Goal: Task Accomplishment & Management: Complete application form

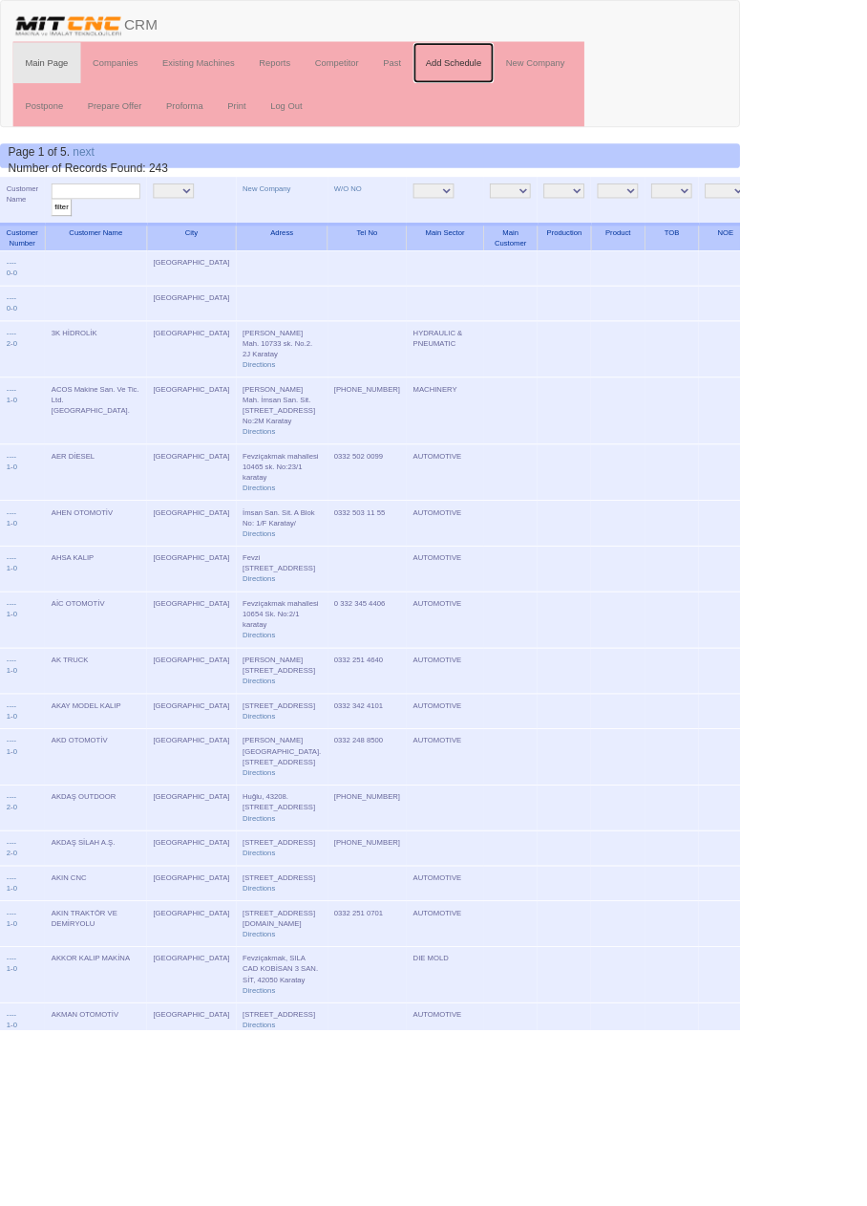
click at [542, 71] on link "Add Schedule" at bounding box center [531, 74] width 95 height 48
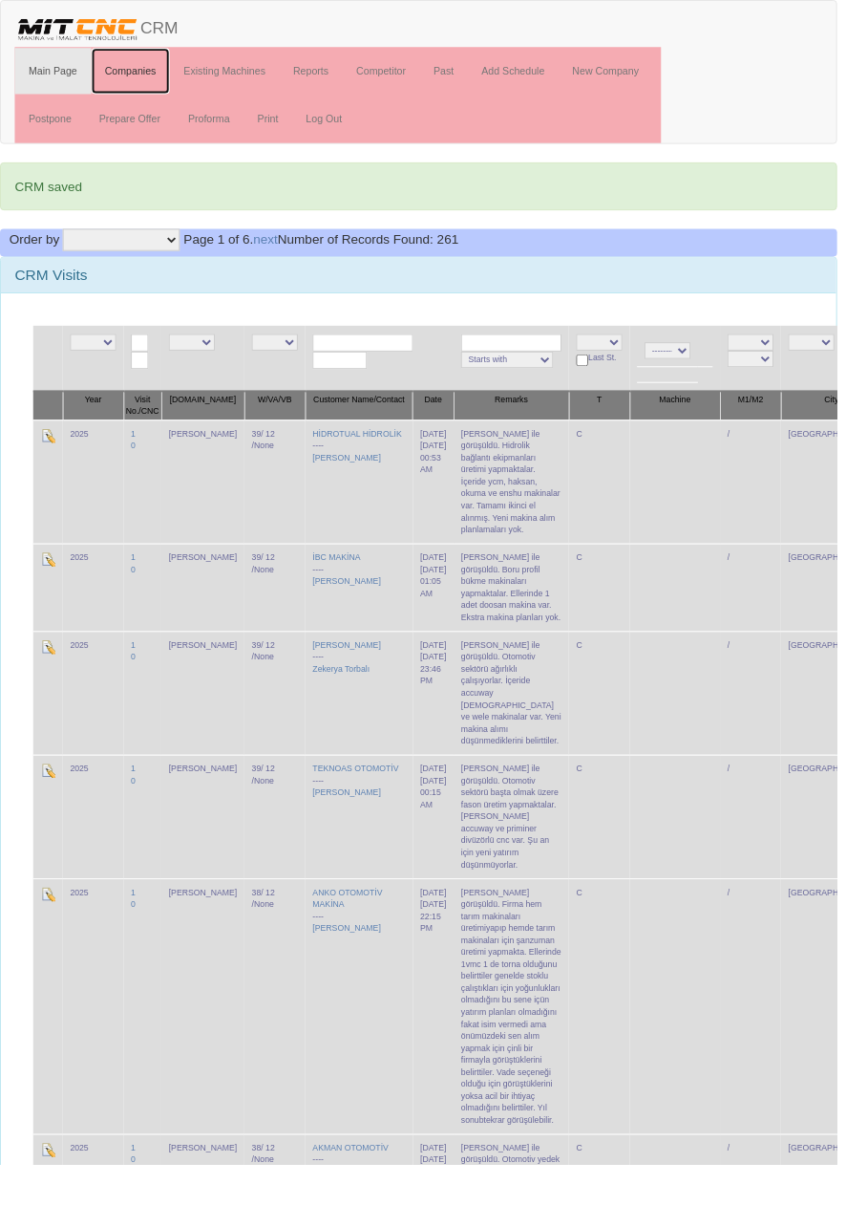
click at [140, 72] on link "Companies" at bounding box center [136, 74] width 82 height 48
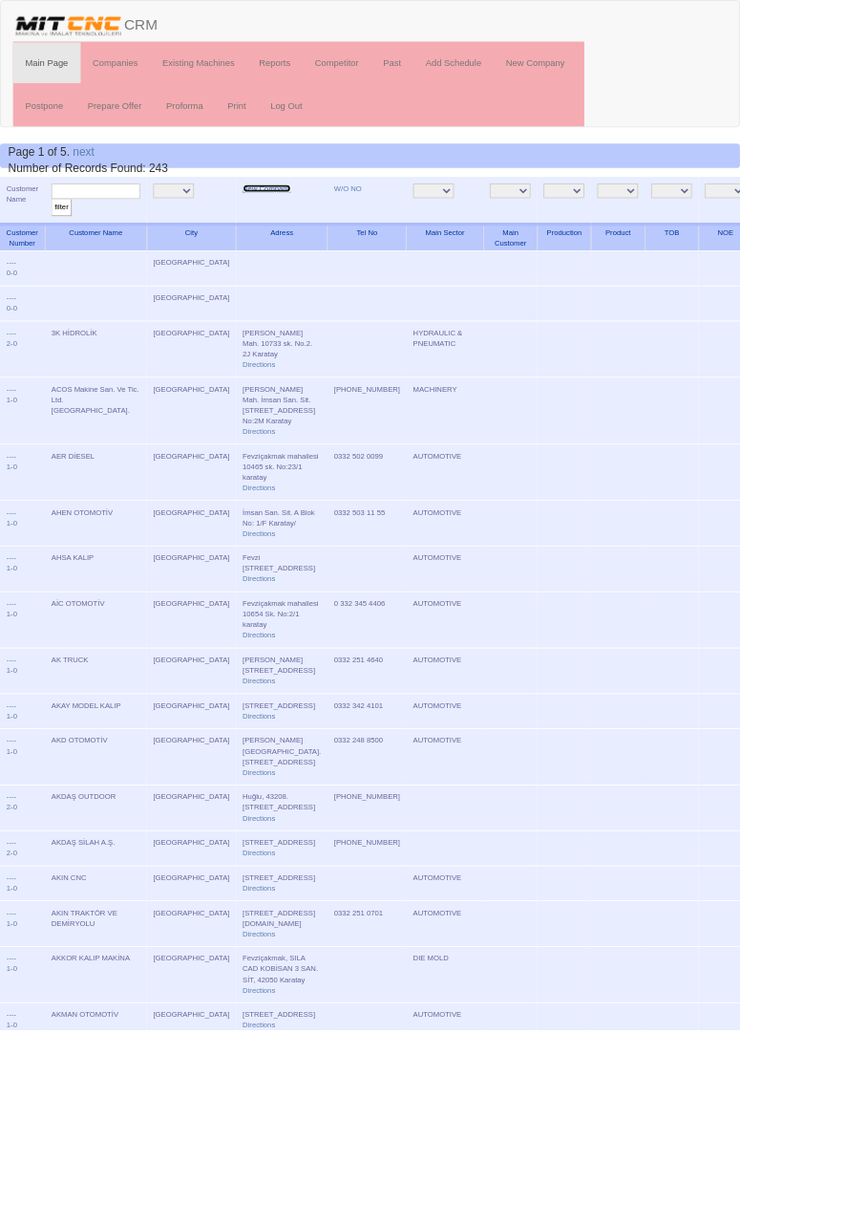
click at [285, 219] on link "New Company" at bounding box center [313, 221] width 56 height 10
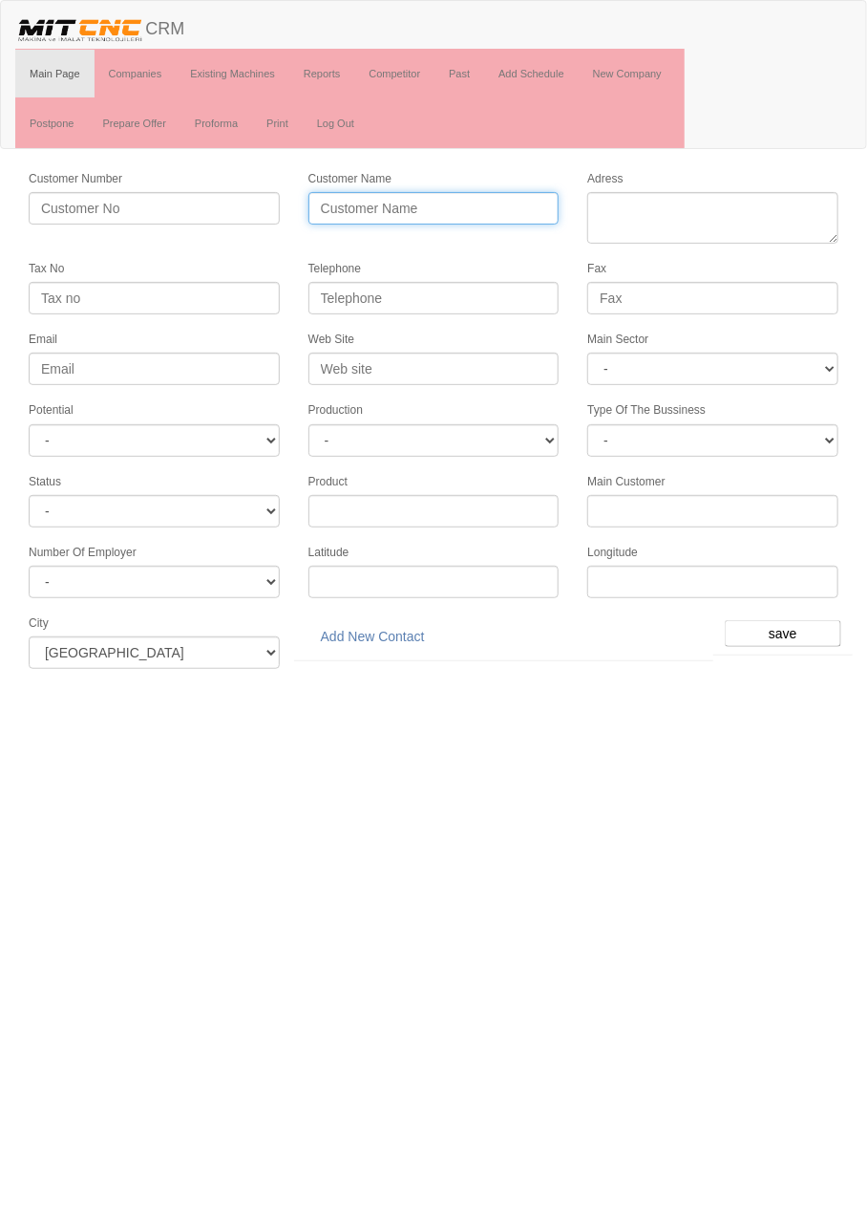
click at [464, 202] on input "Customer Name" at bounding box center [434, 208] width 251 height 32
type input "GÖKTAN MAKİNA"
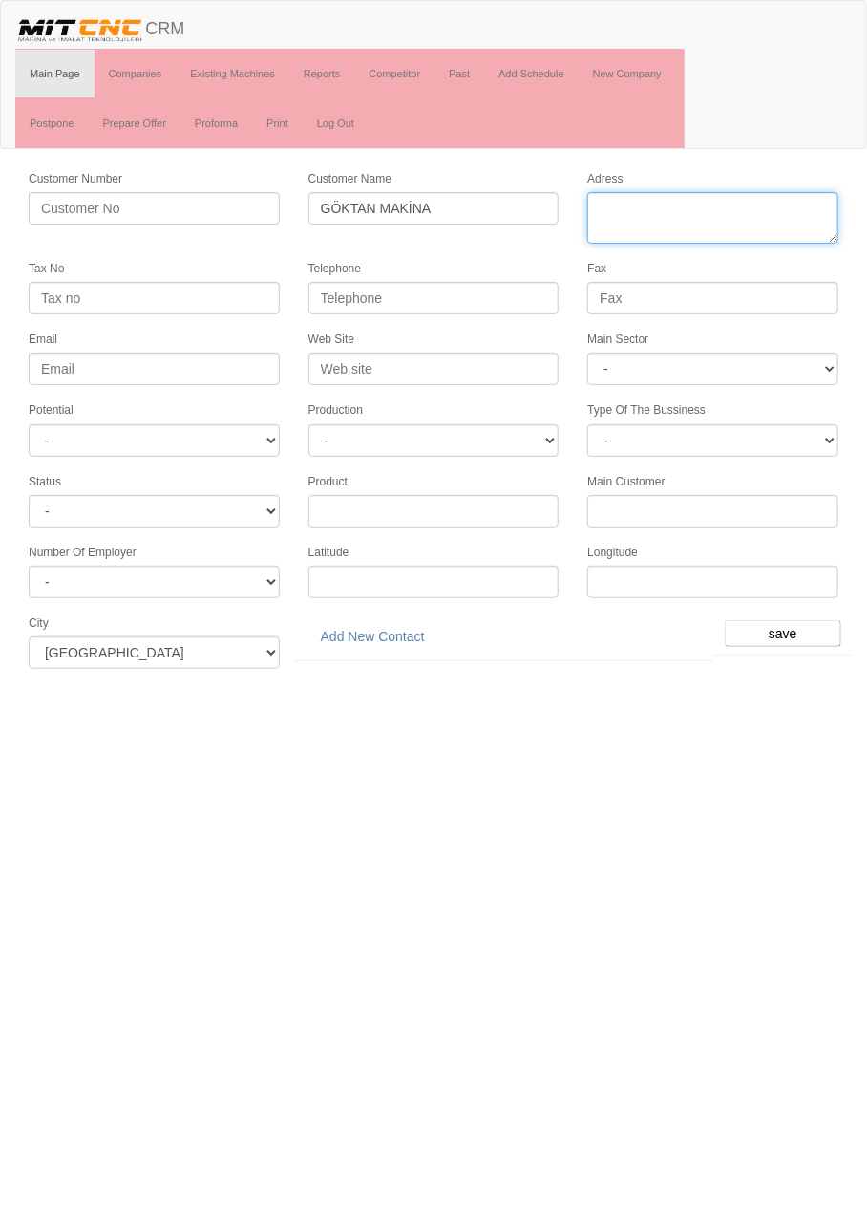
click at [700, 210] on textarea "Adress" at bounding box center [713, 218] width 251 height 52
paste textarea "Fevziçakmak, 10758. Sk. Teksan Sanayi Sitesi No:17 D:E, 42000 Karatay/Konya"
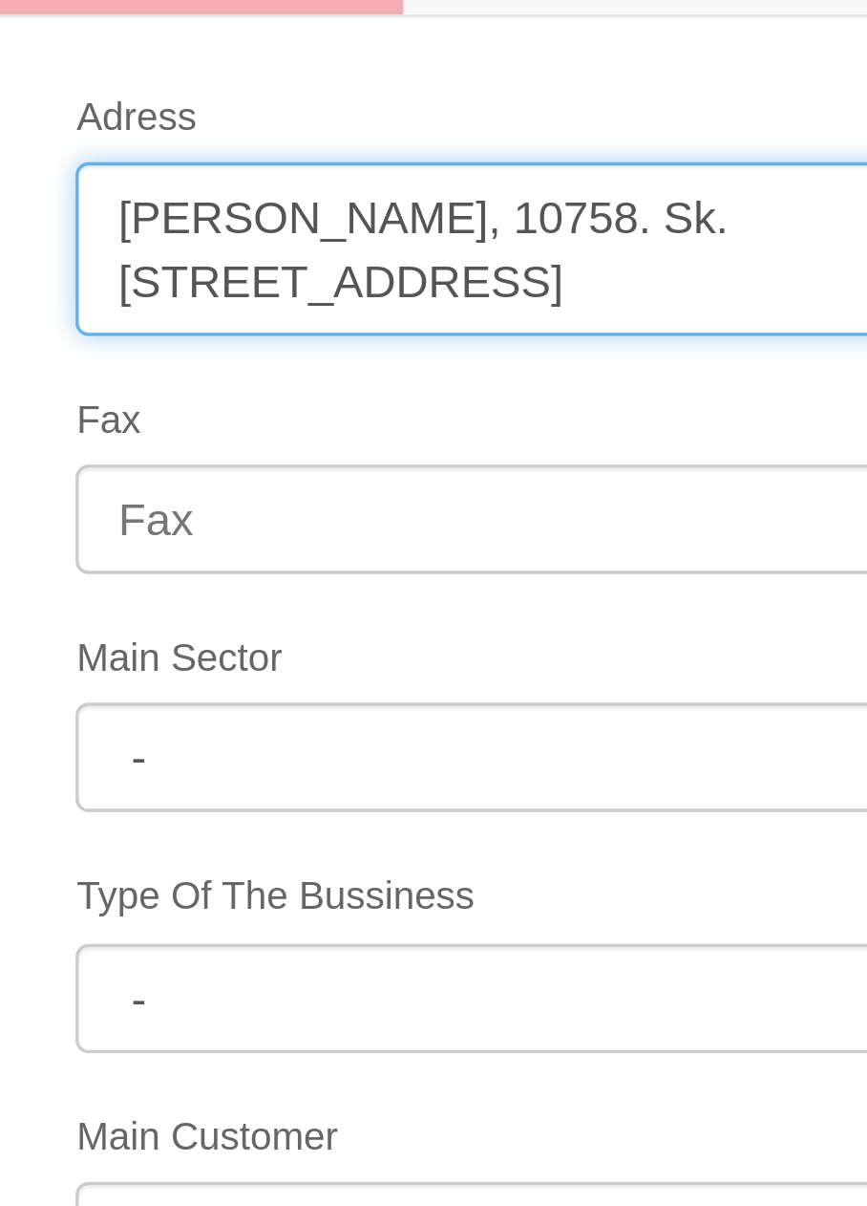
click at [689, 194] on textarea "Adress" at bounding box center [713, 218] width 251 height 52
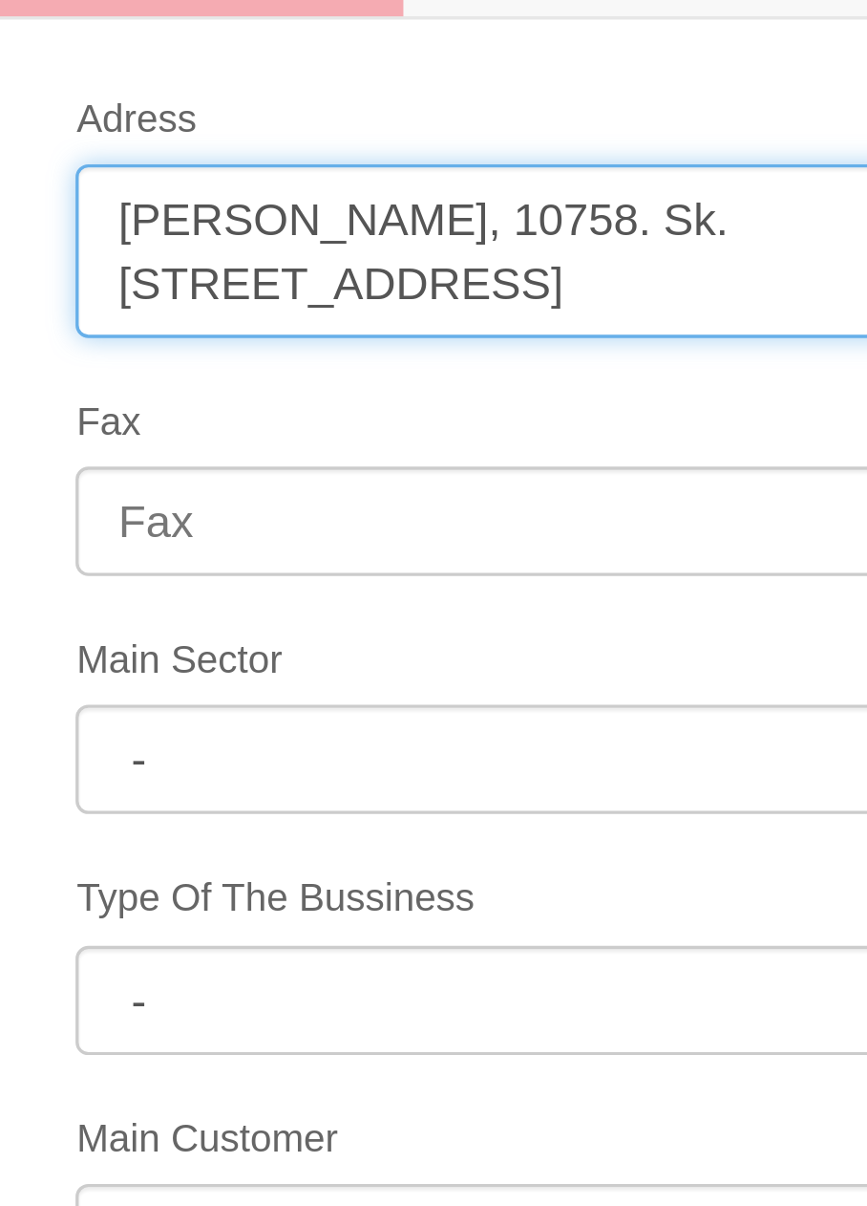
scroll to position [6, 0]
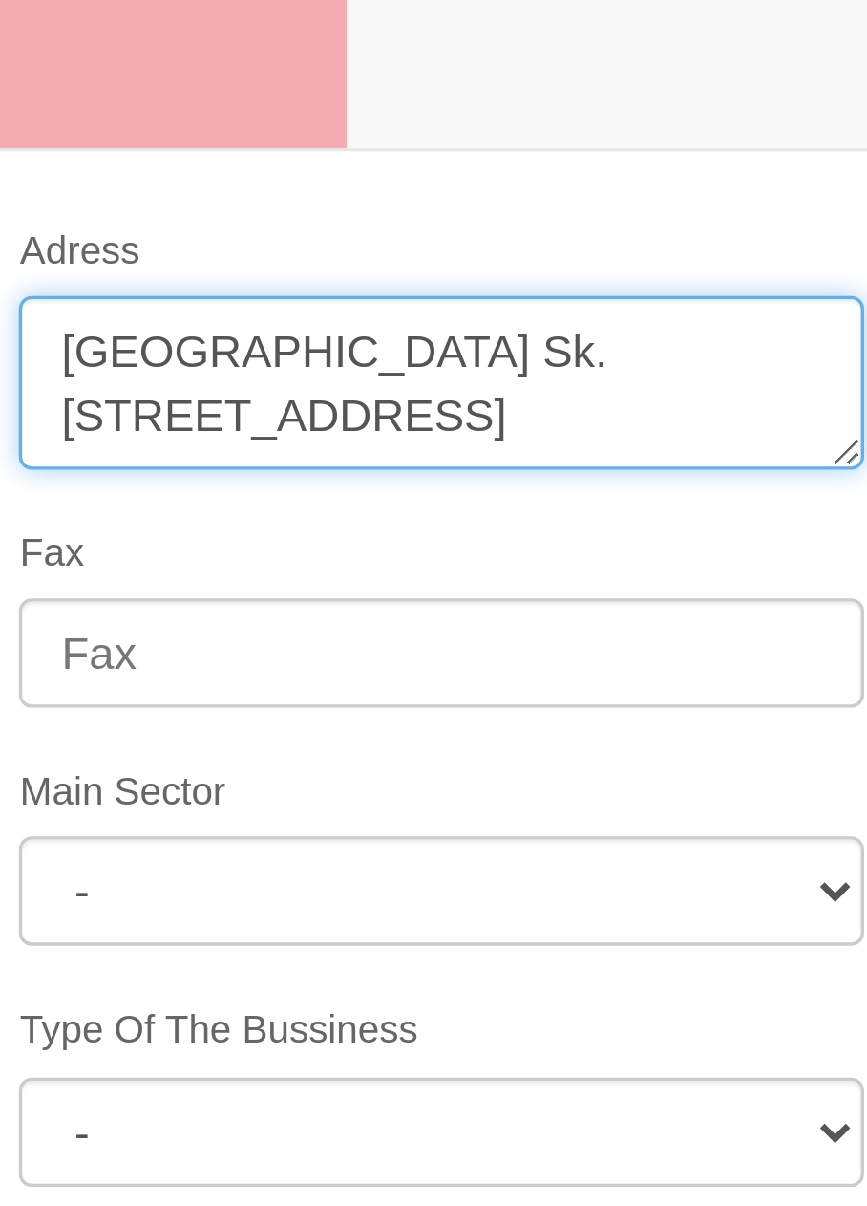
click at [805, 202] on textarea "Adress" at bounding box center [713, 218] width 251 height 52
click at [606, 206] on textarea "Adress" at bounding box center [713, 218] width 251 height 52
click at [724, 207] on textarea "Adress" at bounding box center [713, 218] width 251 height 52
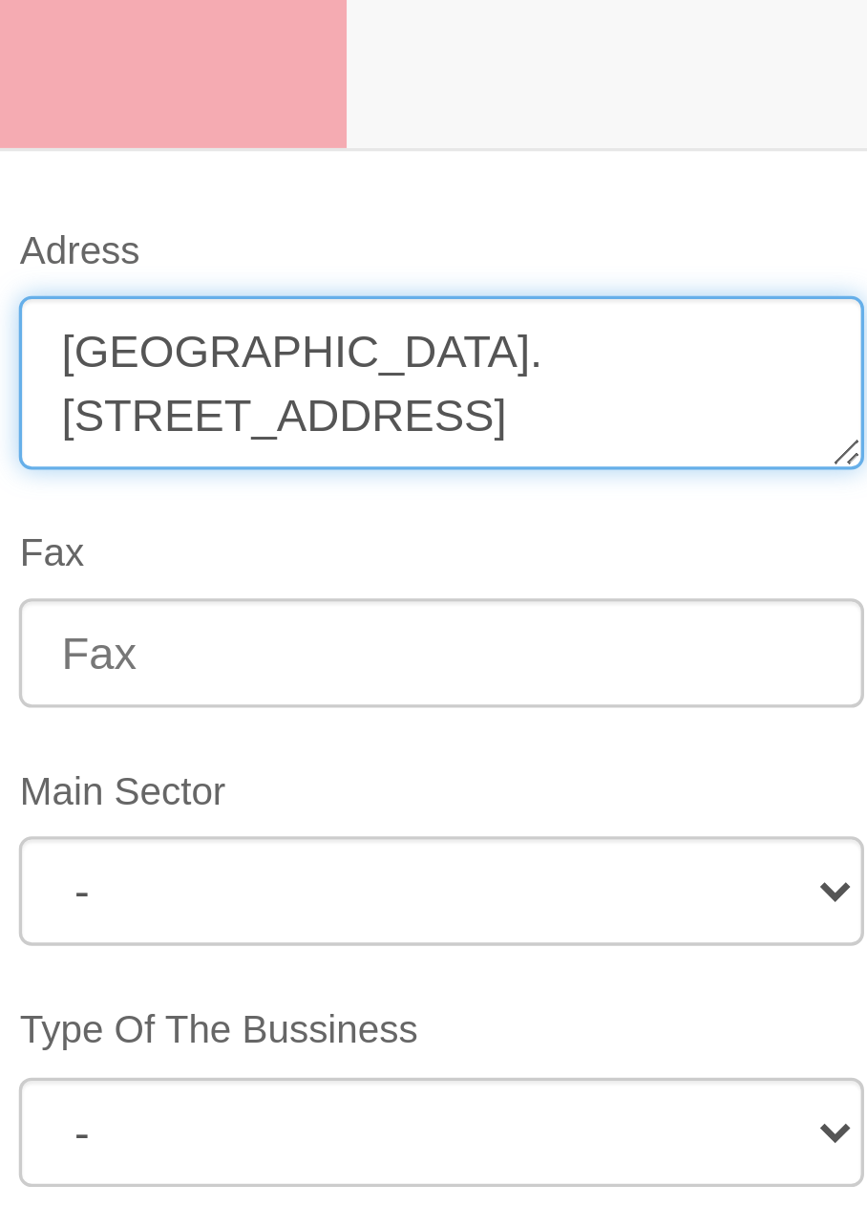
click at [660, 225] on textarea "Adress" at bounding box center [713, 218] width 251 height 52
click at [662, 227] on textarea "Adress" at bounding box center [713, 218] width 251 height 52
click at [666, 225] on textarea "Adress" at bounding box center [713, 218] width 251 height 52
click at [696, 225] on textarea "Adress" at bounding box center [713, 218] width 251 height 52
click at [738, 225] on textarea "Adress" at bounding box center [713, 218] width 251 height 52
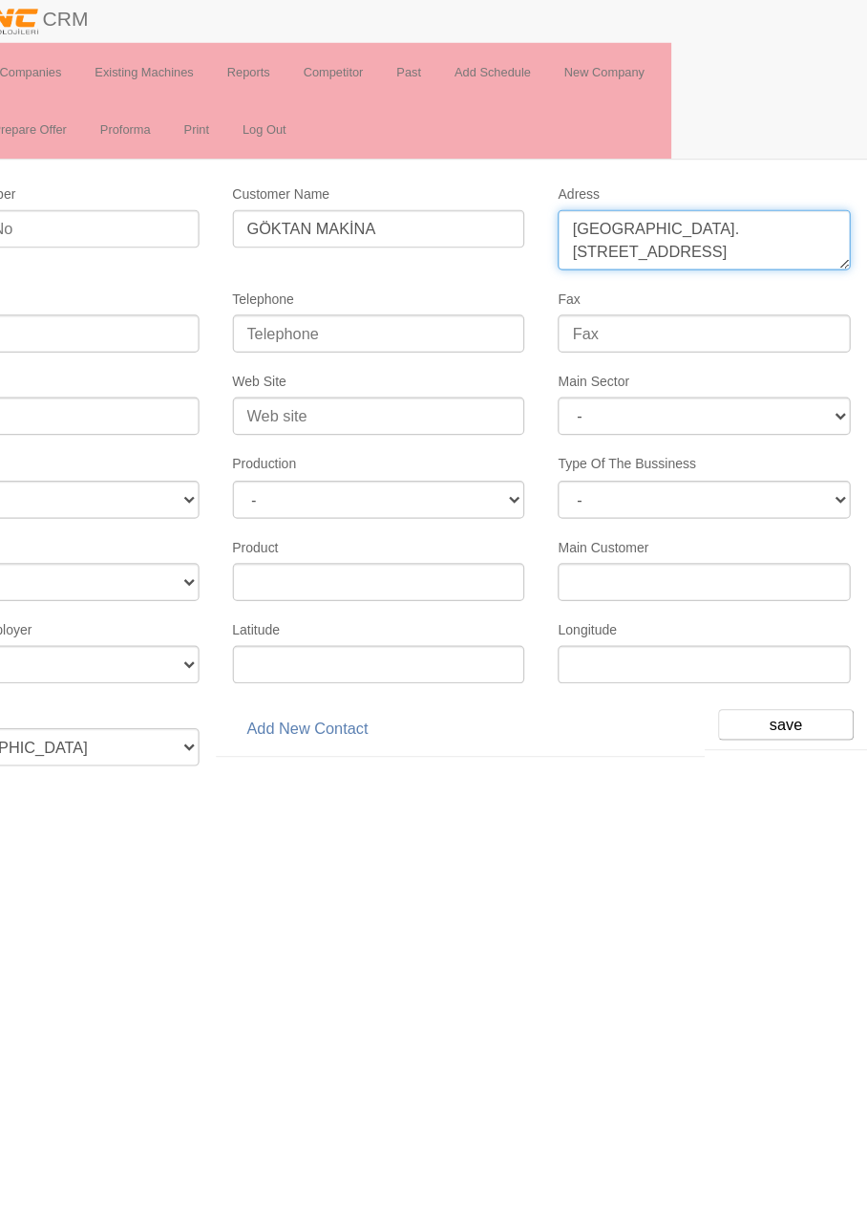
type textarea "[GEOGRAPHIC_DATA]. [STREET_ADDRESS]"
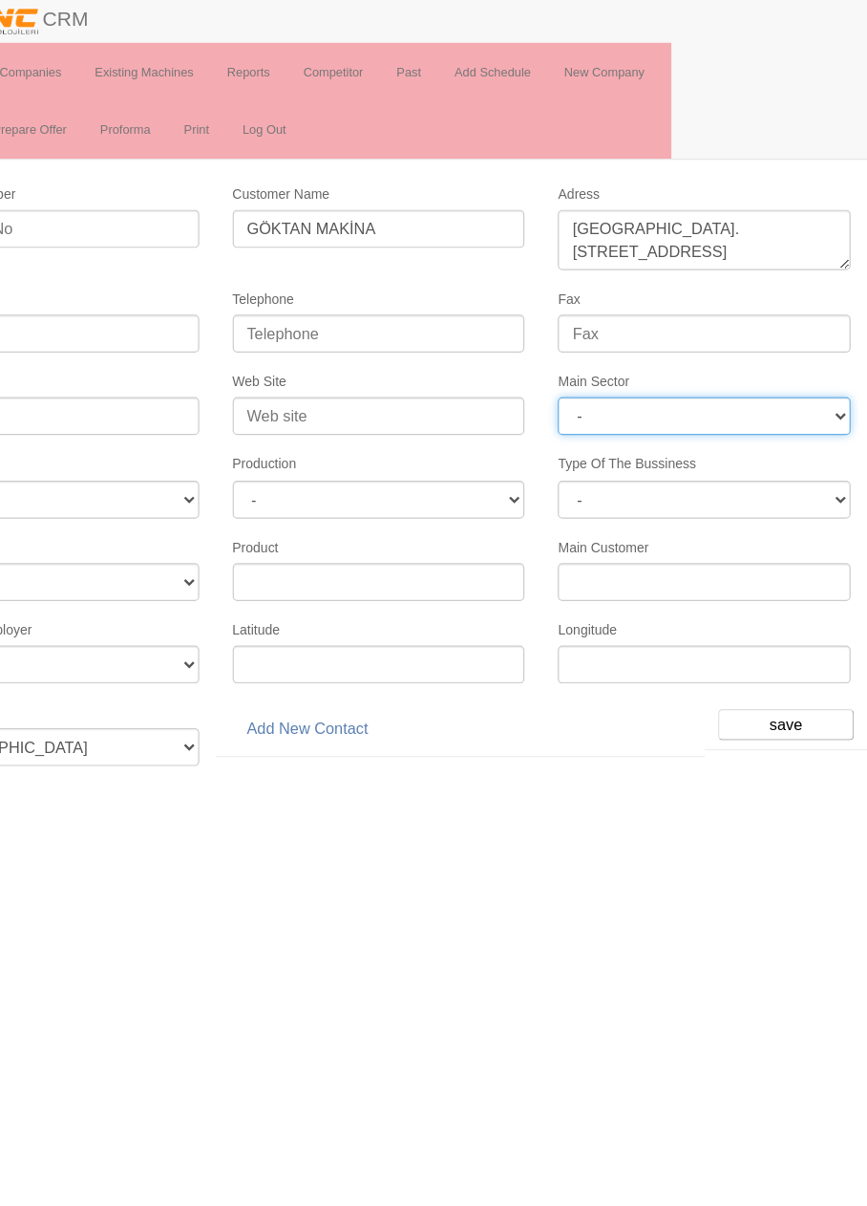
click at [739, 364] on select "- DIE MOLD MACHINERY DEFENCE ELECTRICAL COMPONENTS MEDICAL TOOL MANUFACTURING J…" at bounding box center [713, 369] width 251 height 32
select select "370"
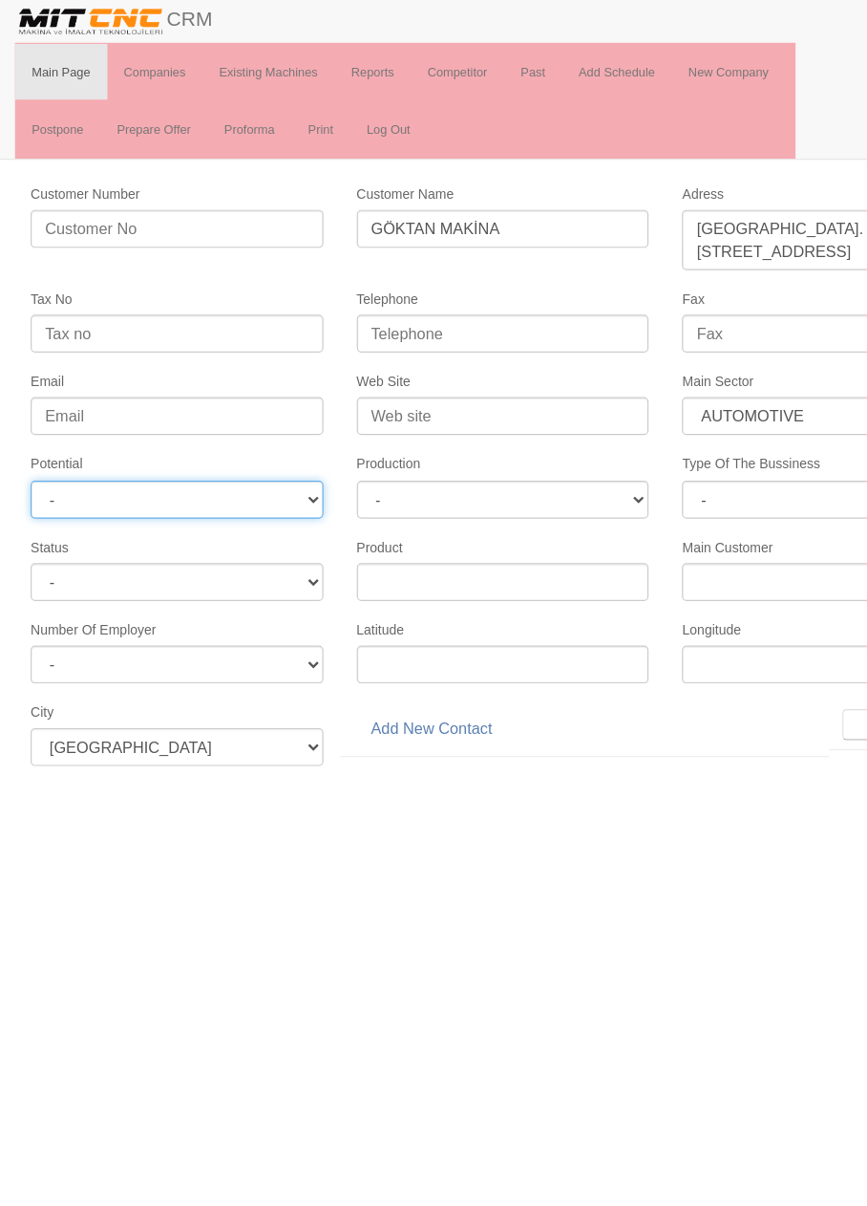
click at [238, 425] on select "- A1 A2 A3 B1 B2 B3 C1 C2 C3" at bounding box center [154, 440] width 251 height 32
select select "6"
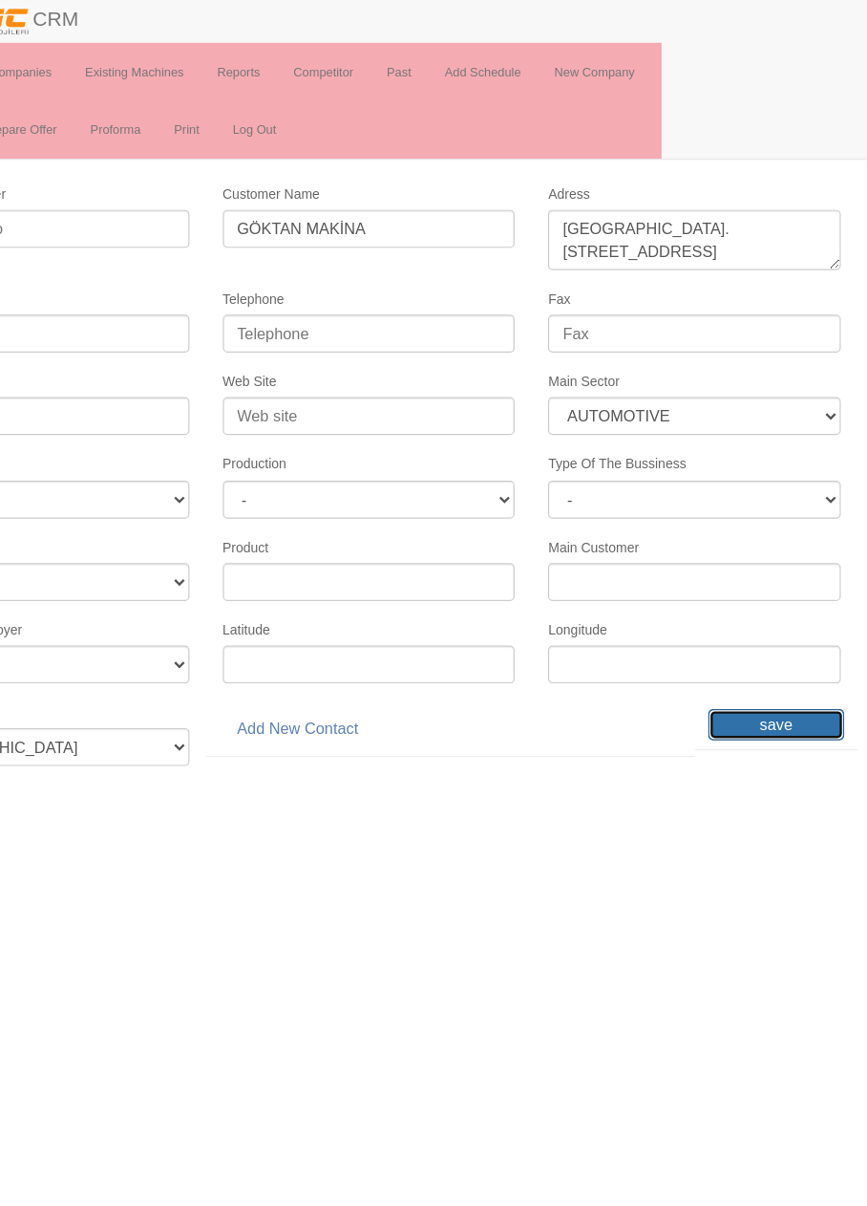
click at [781, 624] on input "save" at bounding box center [783, 633] width 117 height 27
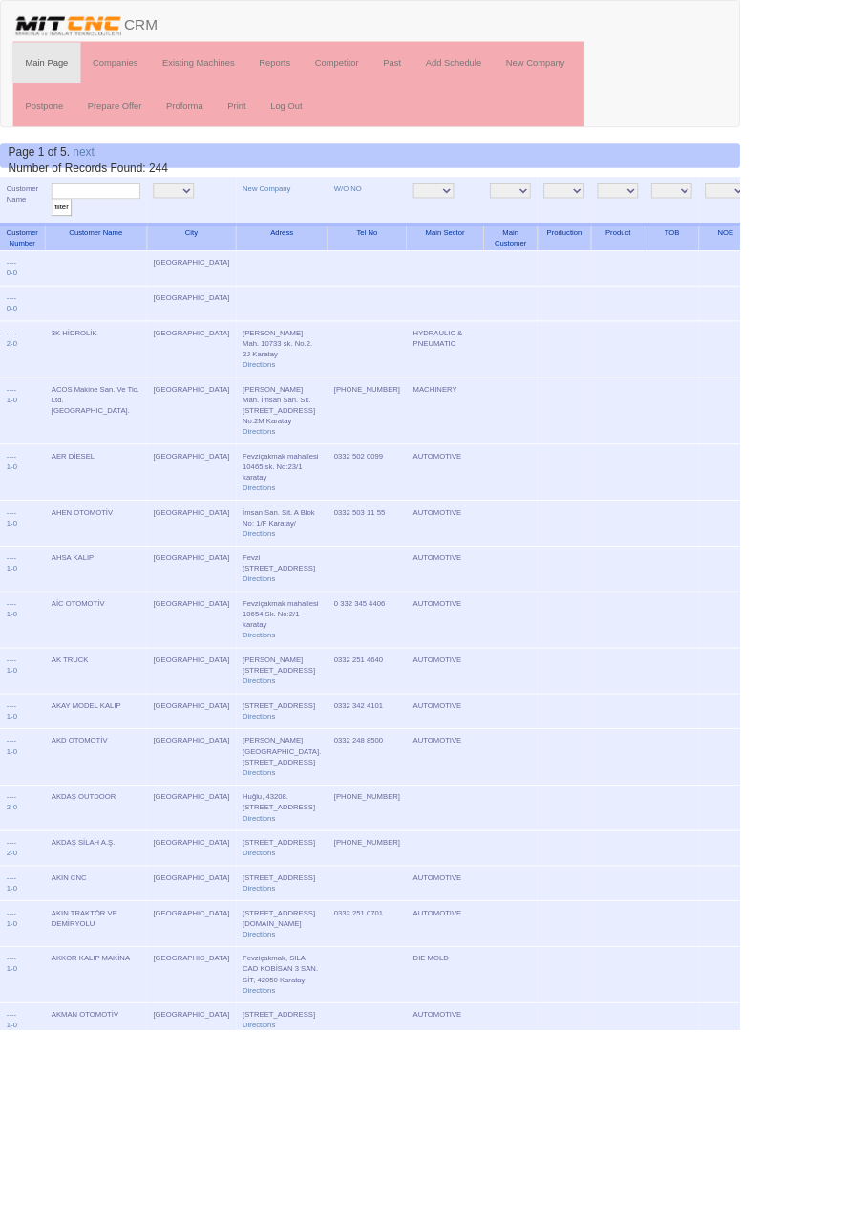
click at [129, 218] on input "text" at bounding box center [112, 224] width 104 height 18
type input "Göktan"
click at [60, 233] on input "filter" at bounding box center [72, 243] width 24 height 20
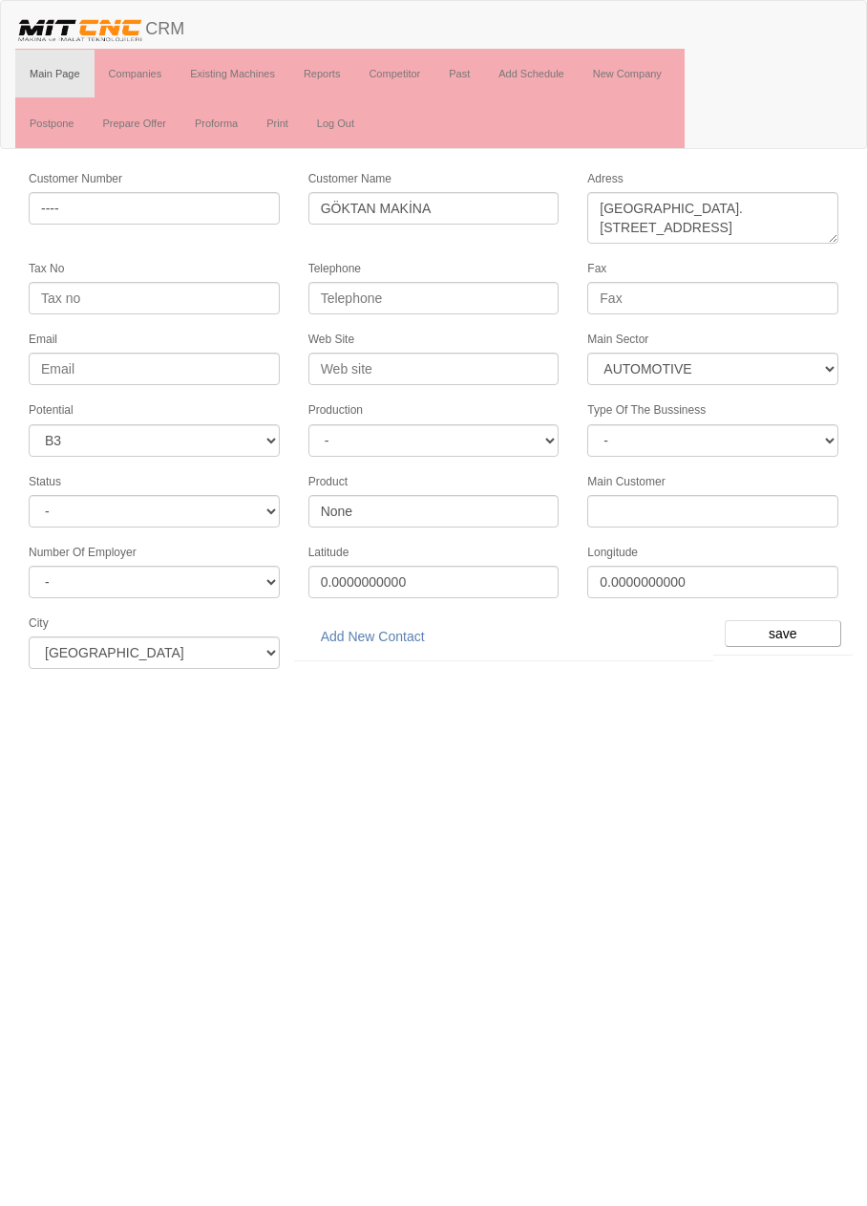
select select "370"
select select "6"
click at [388, 626] on link "Add New Contact" at bounding box center [373, 636] width 129 height 32
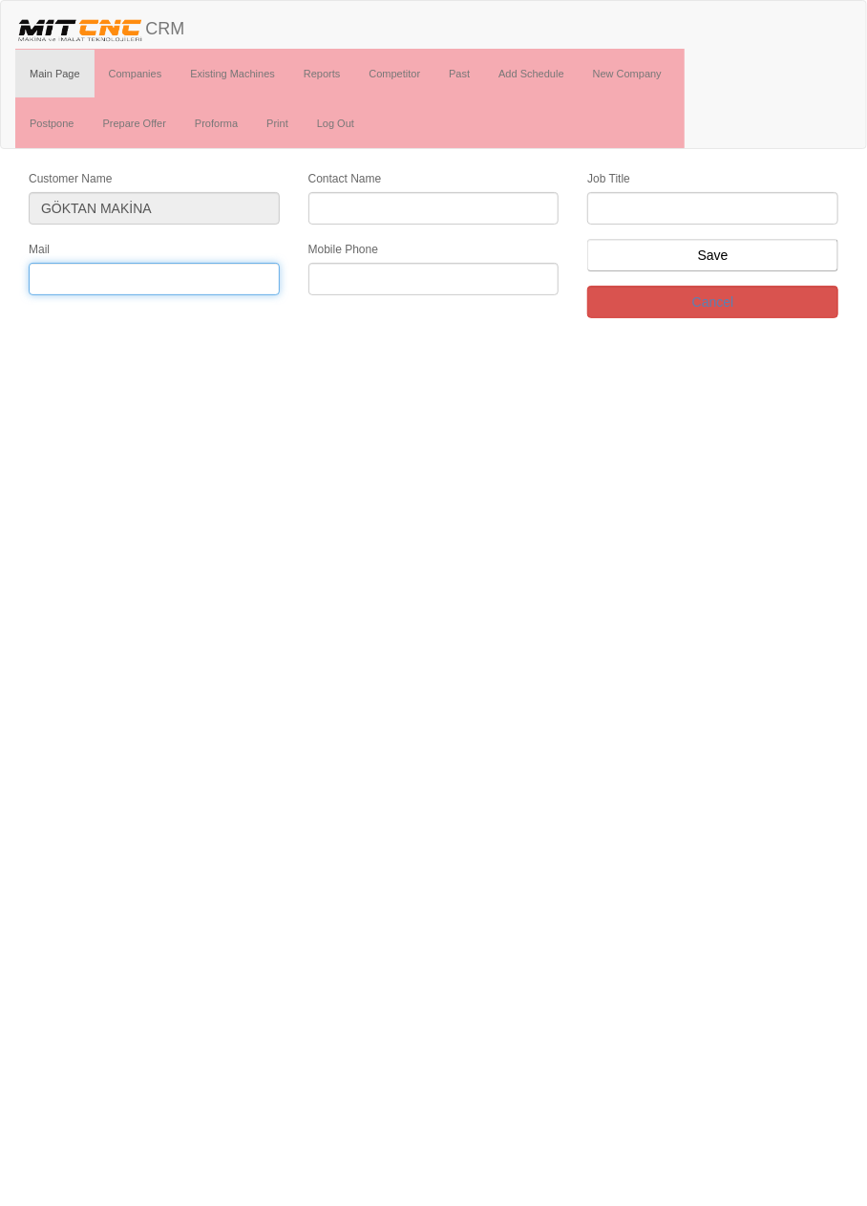
paste input "goktanmakina@gmail.com"
type input "goktanmakina@gmail.com"
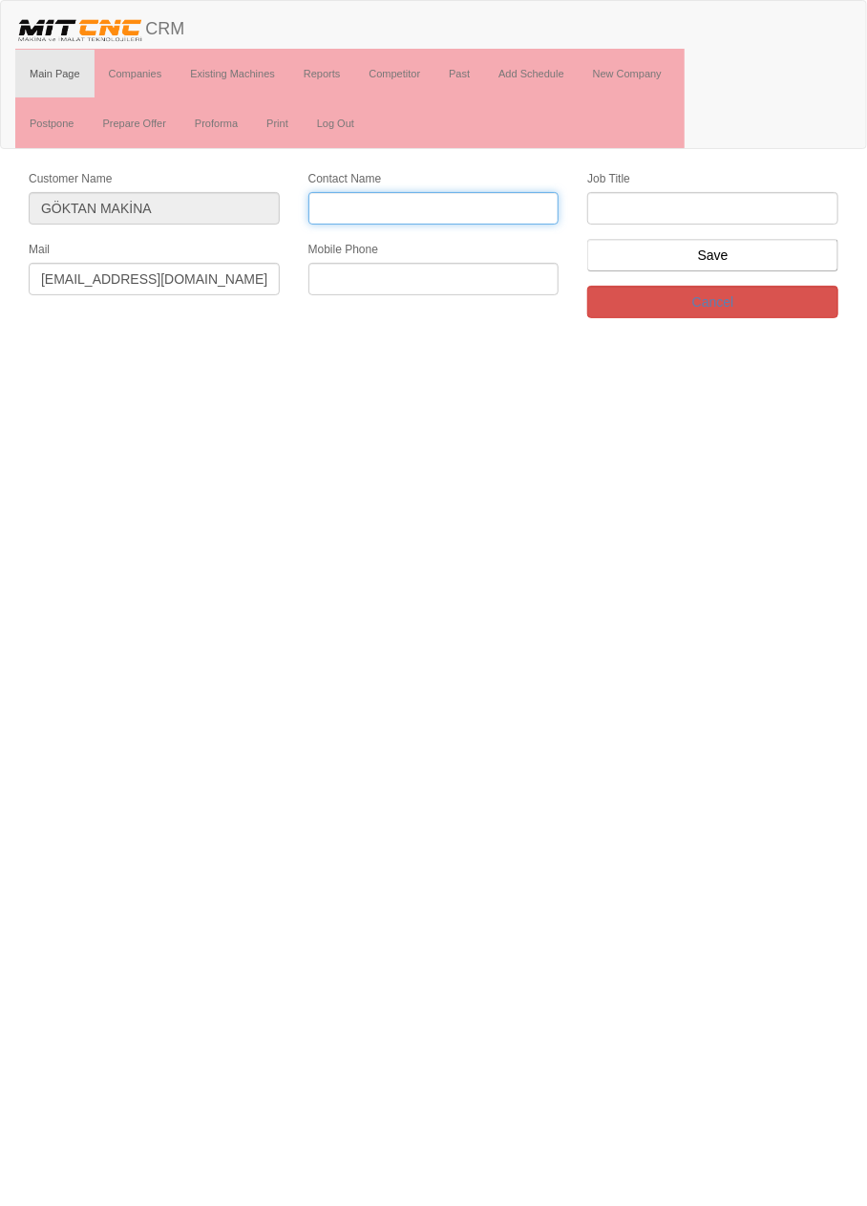
click at [443, 206] on input "Contact Name" at bounding box center [434, 208] width 251 height 32
type input "İsmail Göktan"
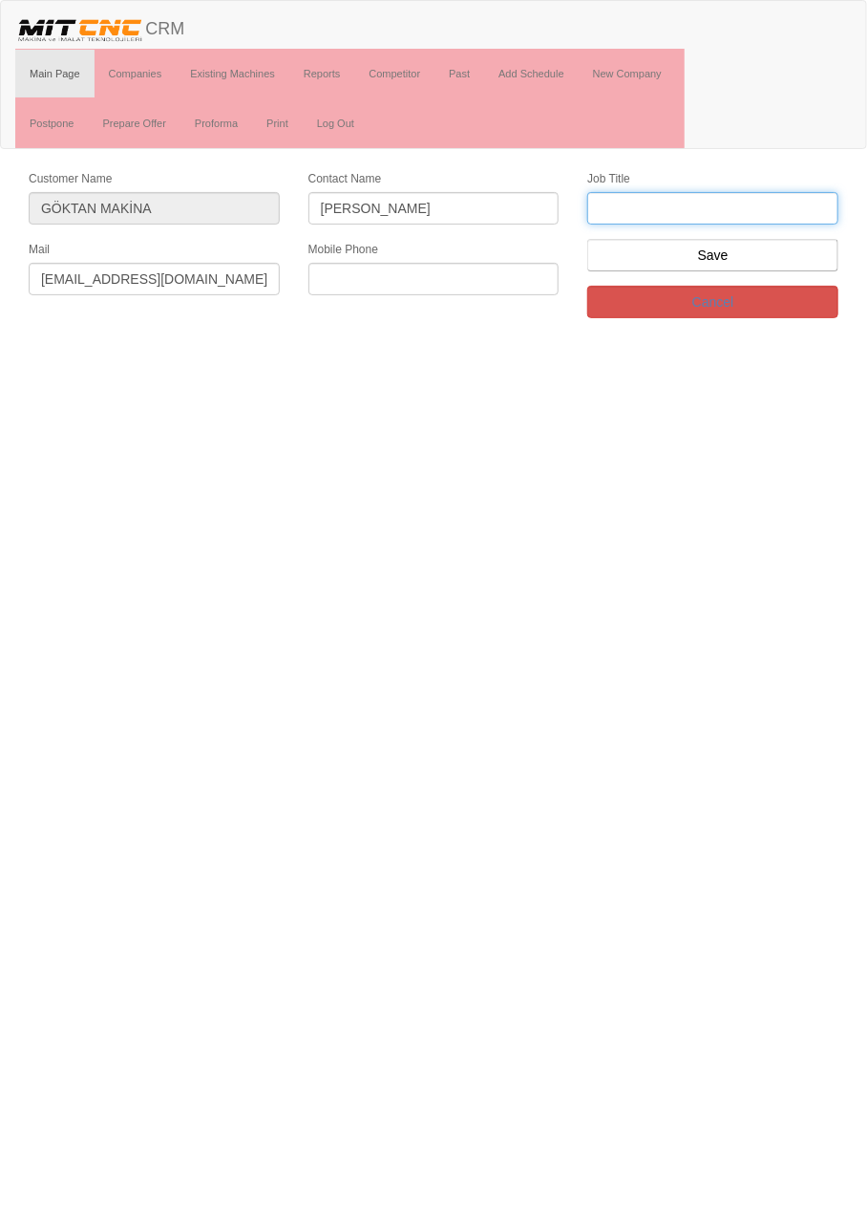
click at [790, 208] on input "text" at bounding box center [713, 208] width 251 height 32
type input "genel müdür"
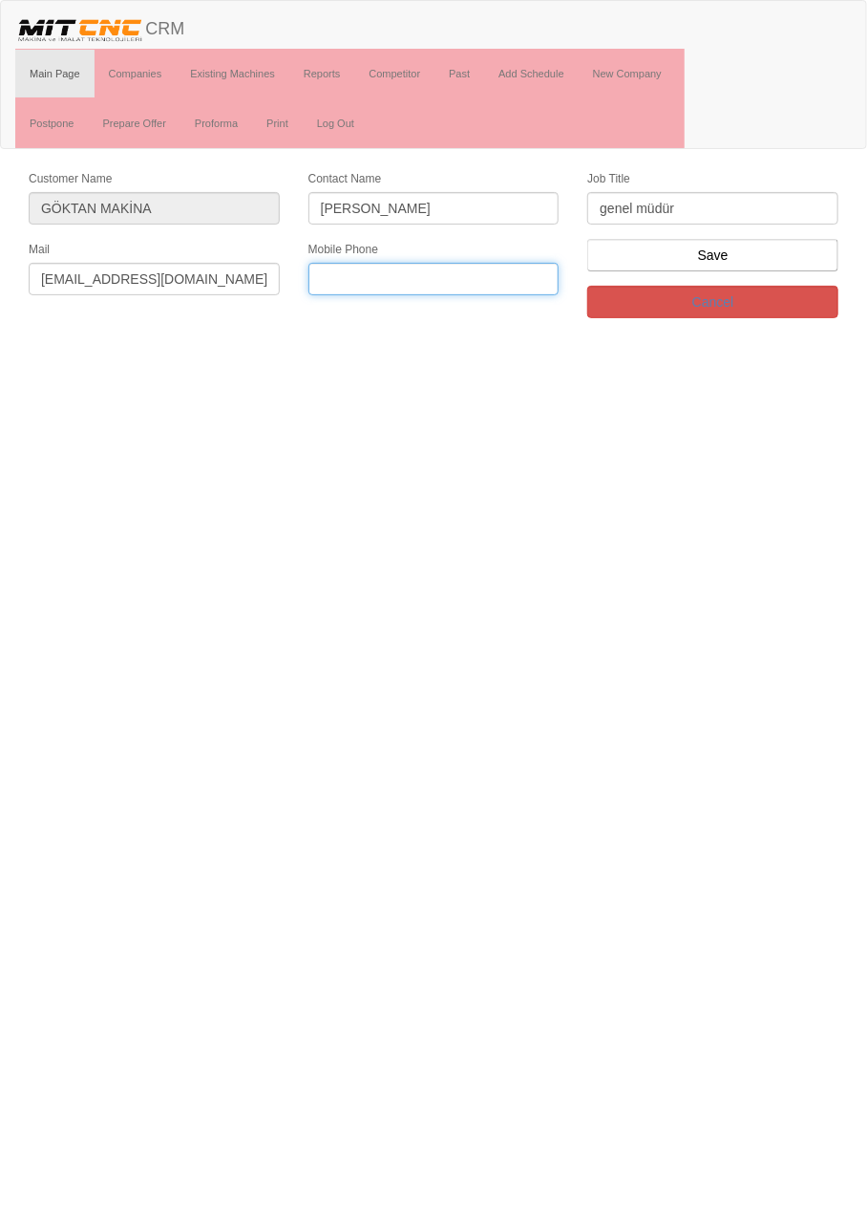
paste input "0553 788 42 48"
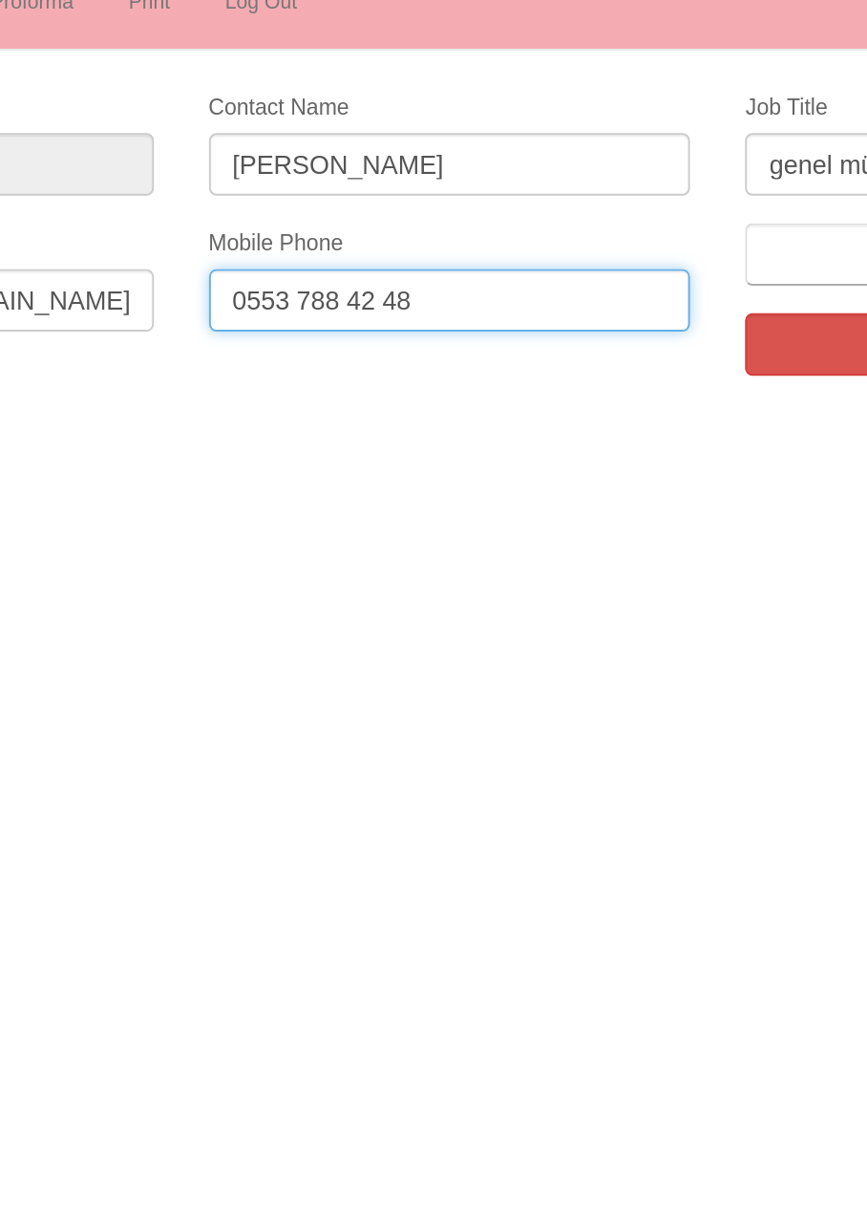
click at [397, 275] on input "0553 788 42 48" at bounding box center [434, 279] width 251 height 32
click at [401, 269] on input "0553 788 42 48" at bounding box center [434, 279] width 251 height 32
type input "0553 788 4248"
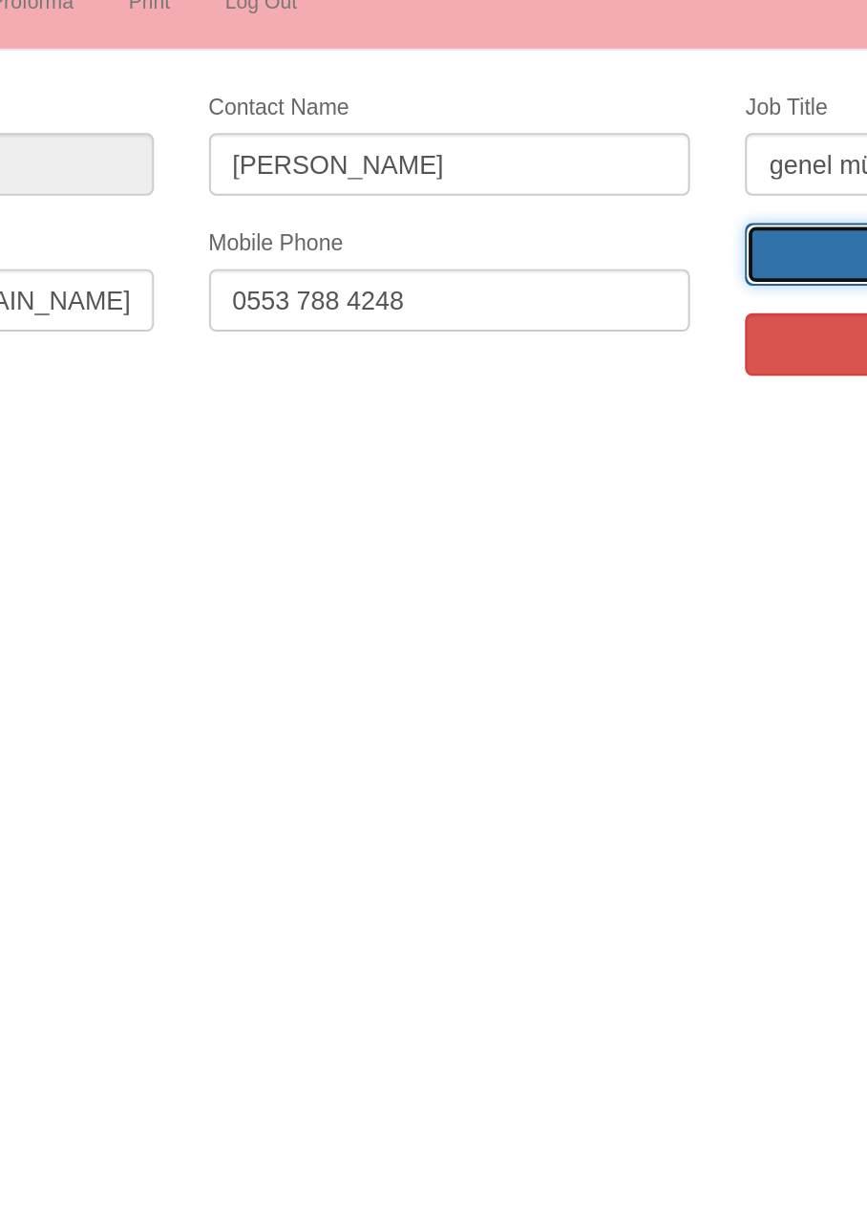
click at [626, 258] on input "Save" at bounding box center [713, 255] width 251 height 32
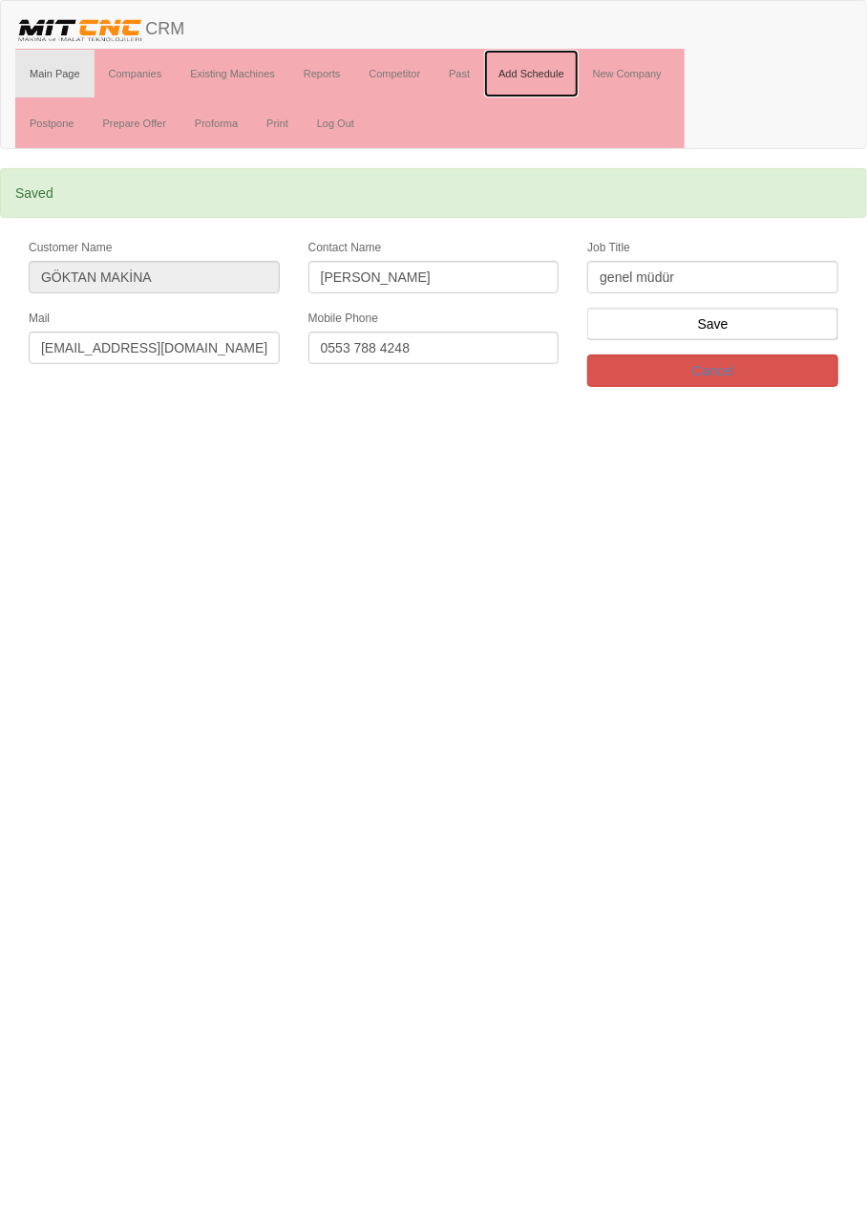
click at [547, 72] on link "Add Schedule" at bounding box center [531, 74] width 95 height 48
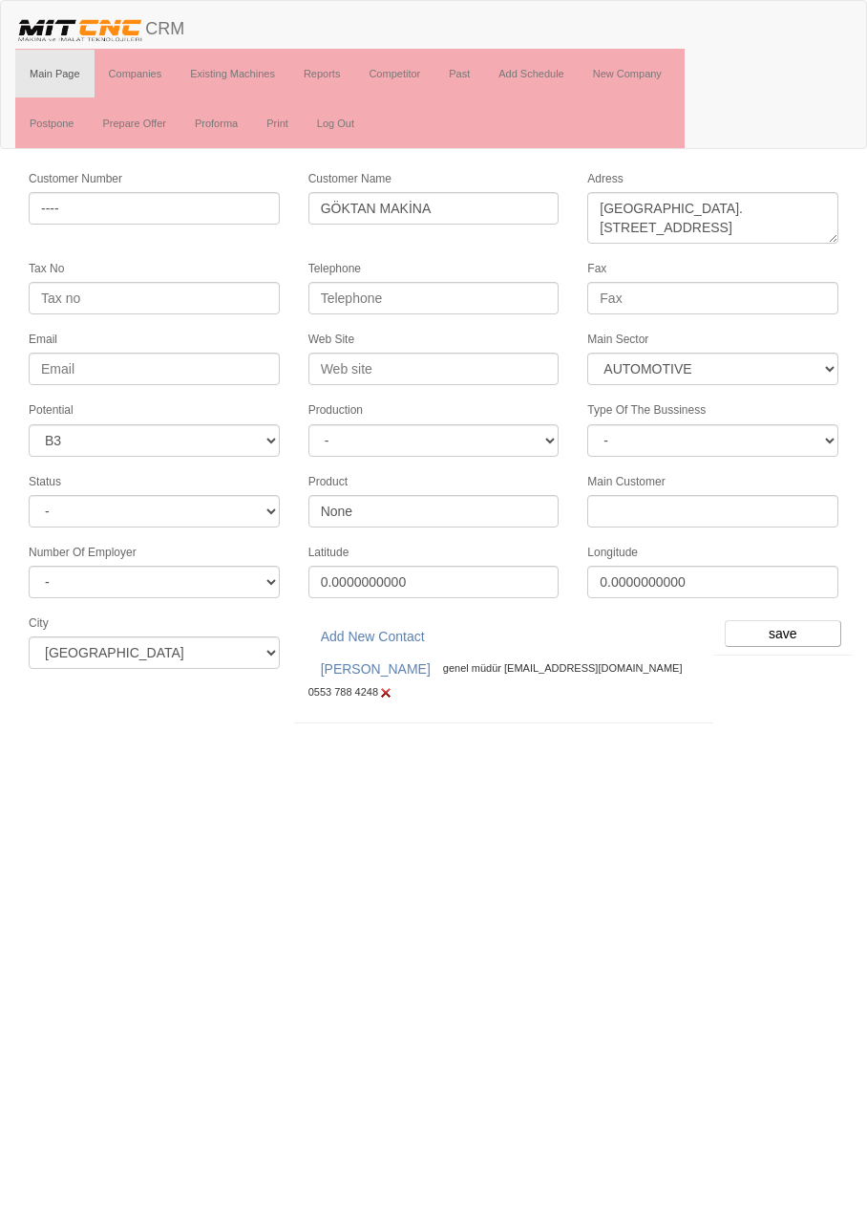
select select "370"
select select "6"
click at [787, 627] on input "save" at bounding box center [783, 633] width 117 height 27
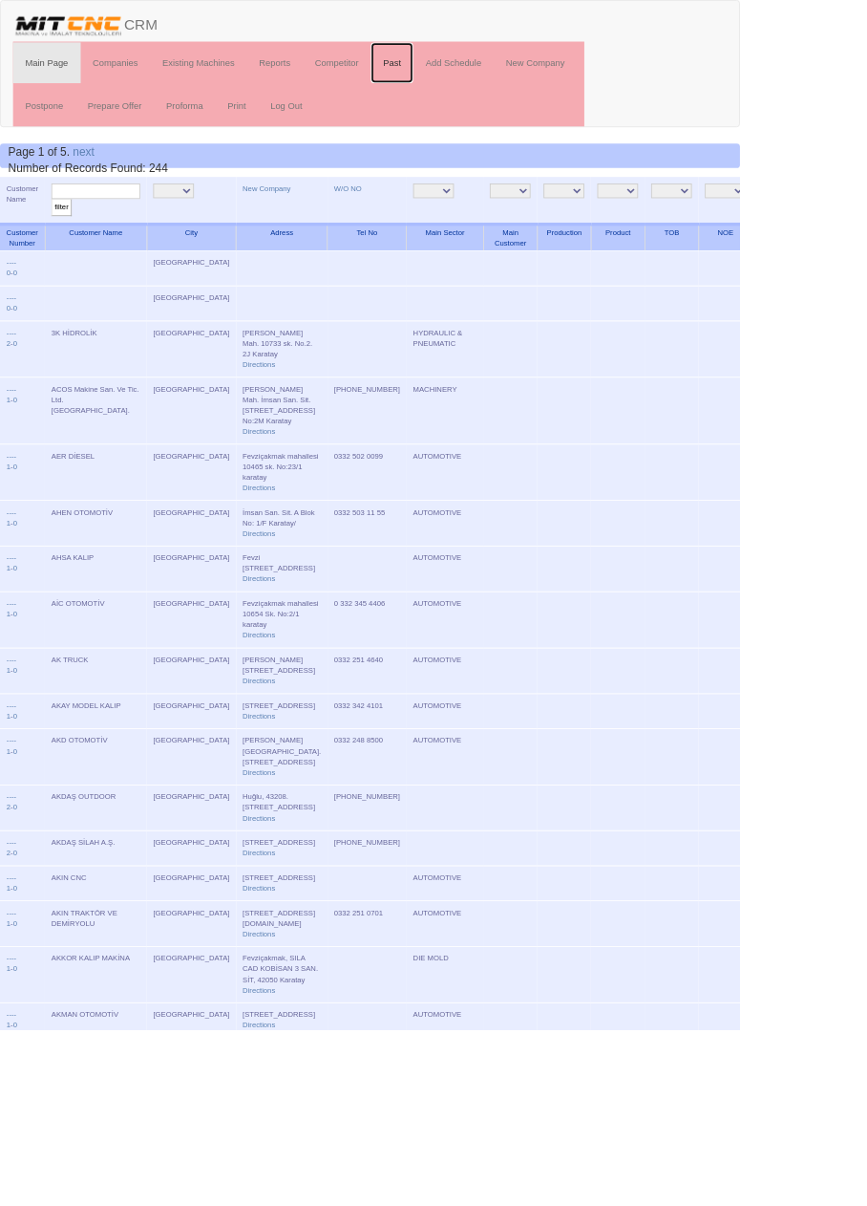
click at [463, 73] on link "Past" at bounding box center [460, 74] width 50 height 48
